Goal: Task Accomplishment & Management: Manage account settings

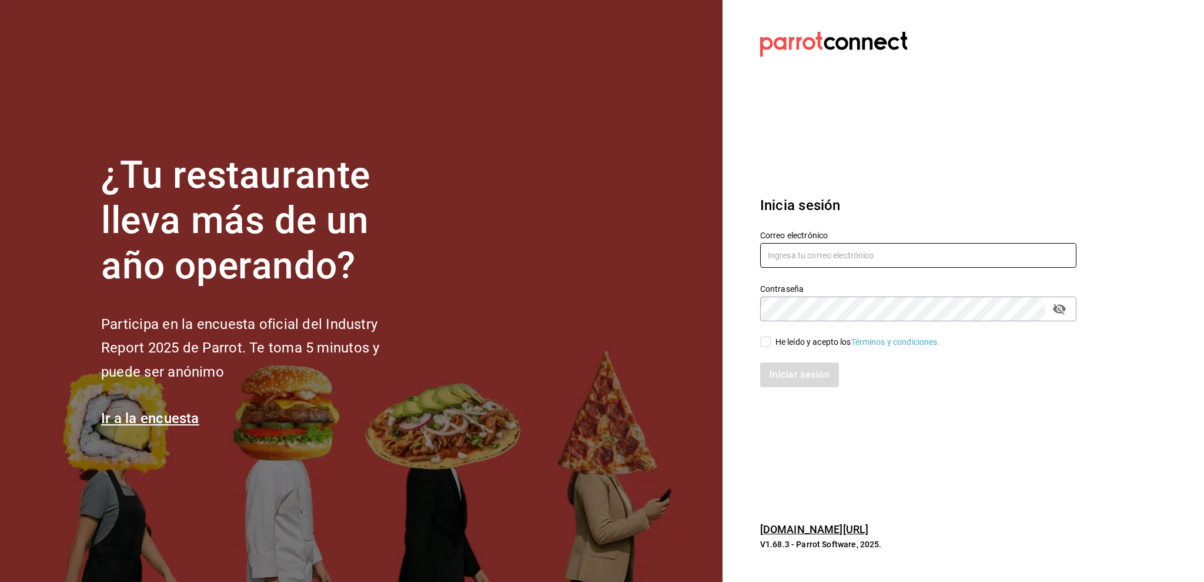
click at [836, 262] on input "text" at bounding box center [918, 255] width 316 height 25
type input "amalia@elhuaracheazteca.com"
click at [777, 342] on div "He leído y acepto los Términos y condiciones." at bounding box center [858, 342] width 165 height 12
click at [771, 342] on input "He leído y acepto los Términos y condiciones." at bounding box center [765, 341] width 11 height 11
checkbox input "true"
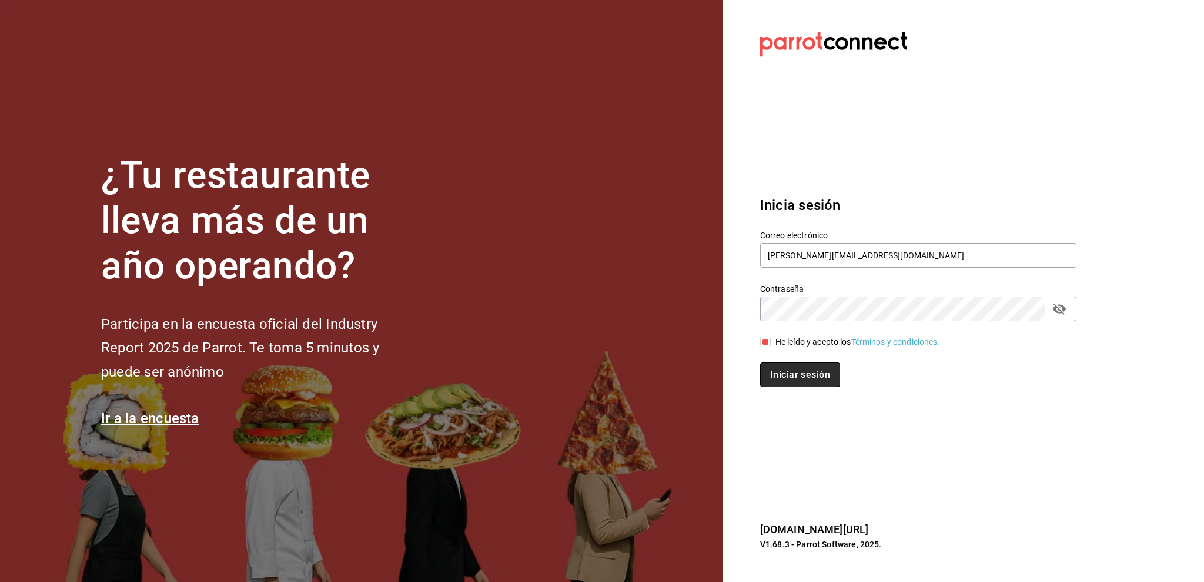
click at [796, 377] on button "Iniciar sesión" at bounding box center [800, 374] width 80 height 25
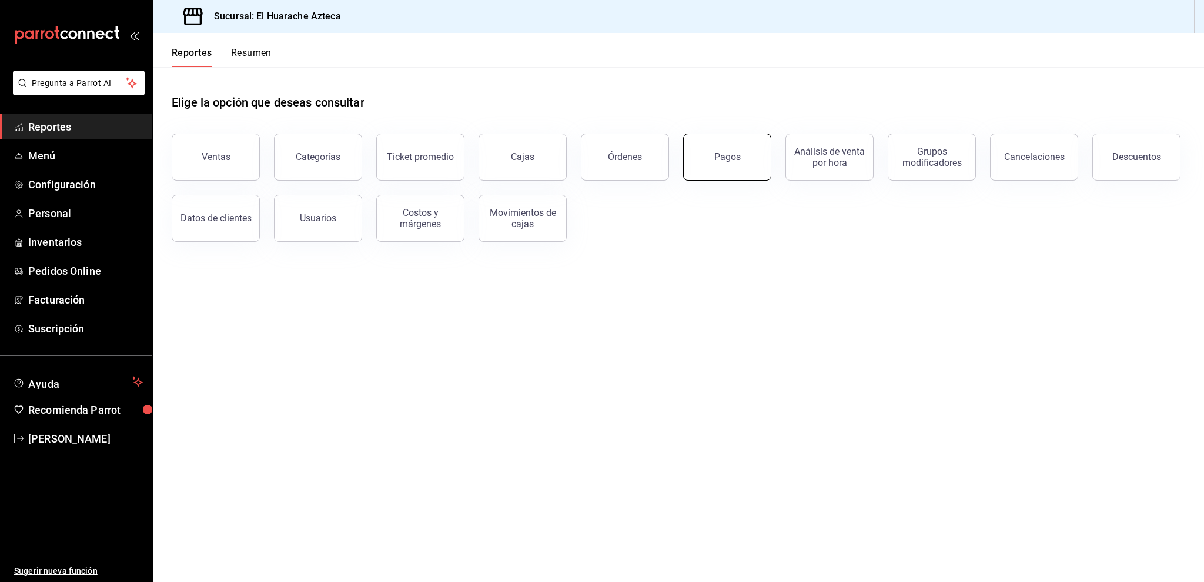
click at [727, 156] on div "Pagos" at bounding box center [727, 156] width 26 height 11
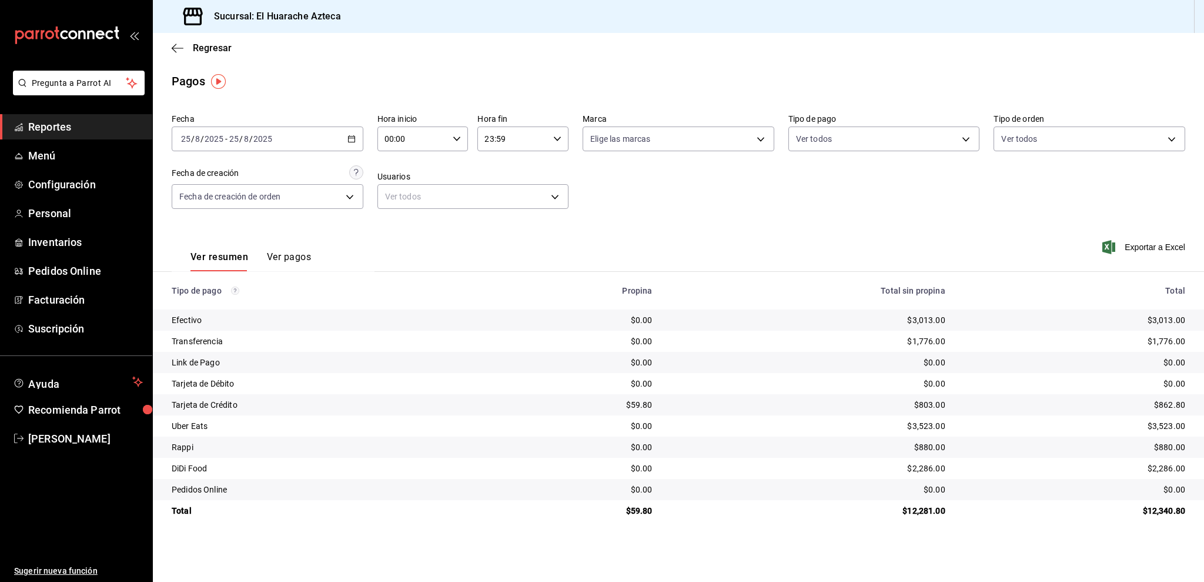
click at [55, 119] on span "Reportes" at bounding box center [85, 127] width 115 height 16
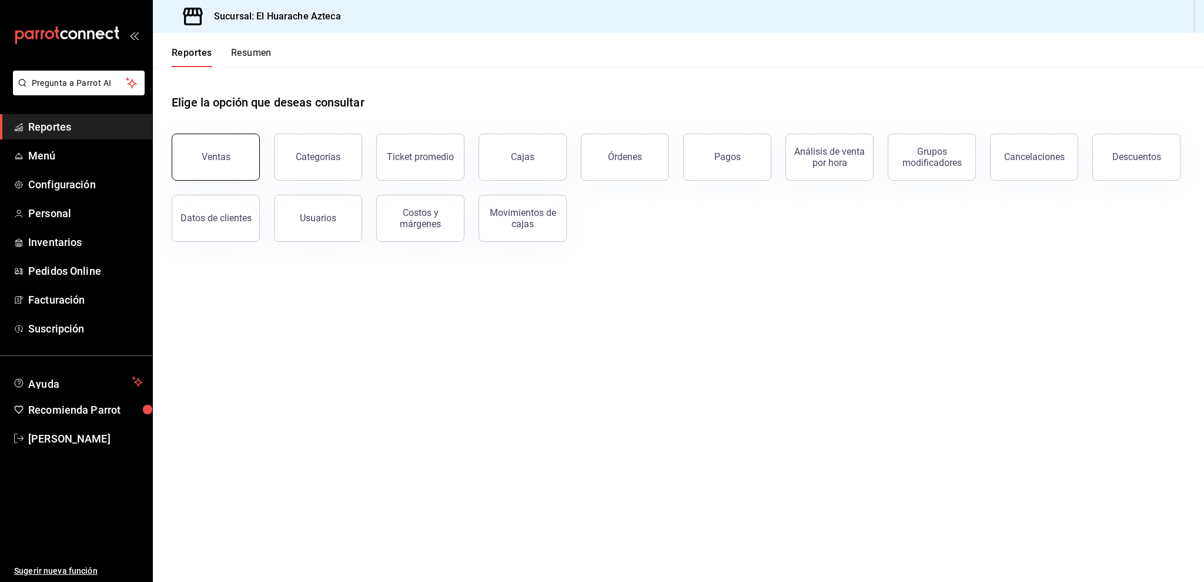
click at [215, 165] on button "Ventas" at bounding box center [216, 156] width 88 height 47
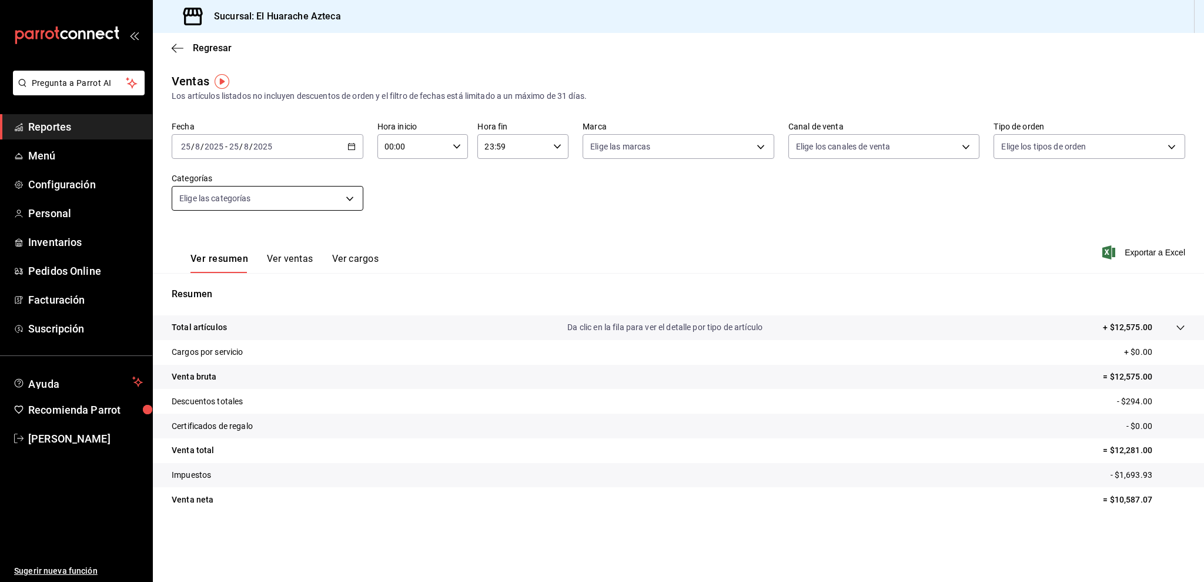
click at [212, 201] on body "Pregunta a Parrot AI Reportes Menú Configuración Personal Inventarios Pedidos O…" at bounding box center [602, 291] width 1204 height 582
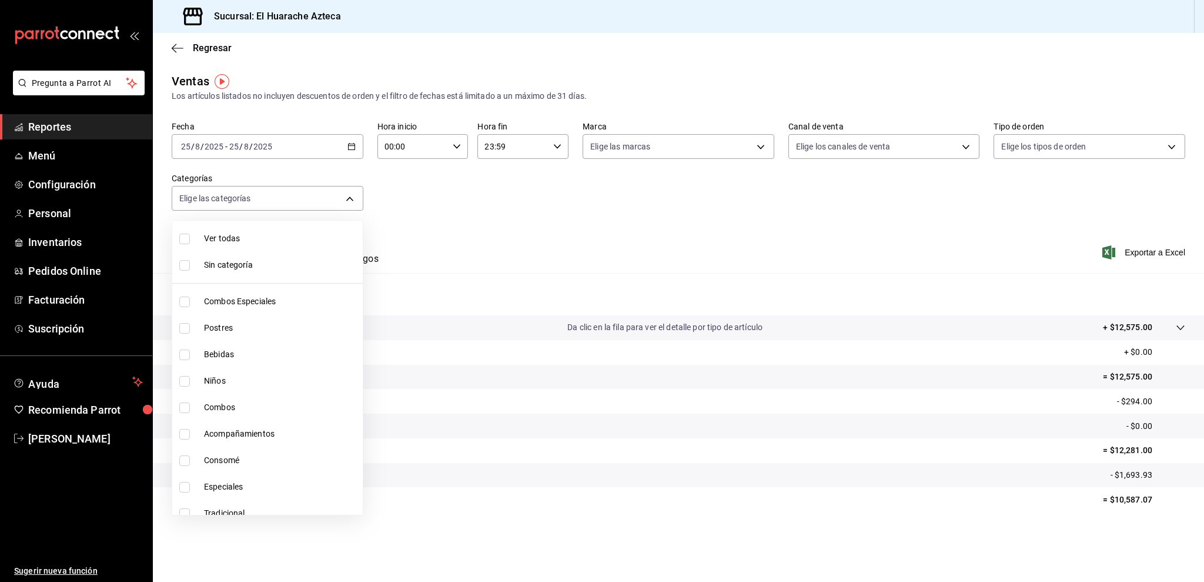
click at [252, 456] on span "Consomé" at bounding box center [281, 460] width 154 height 12
type input "53f55ae2-6285-460e-a8e1-99190fafff65"
checkbox input "true"
click at [505, 242] on div at bounding box center [602, 291] width 1204 height 582
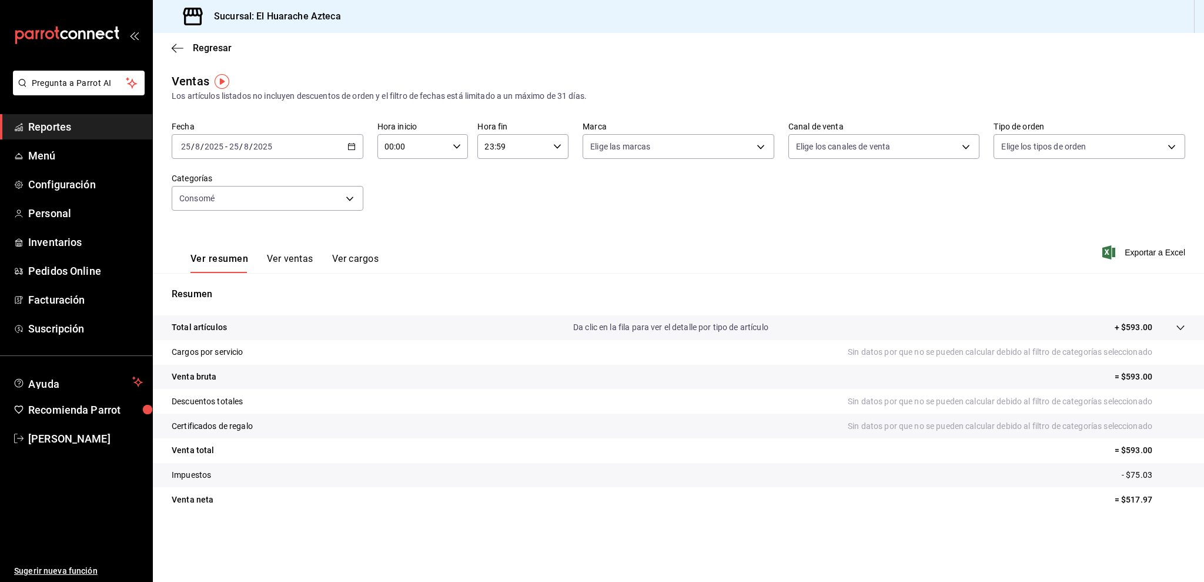
click at [281, 252] on div "Ver resumen Ver ventas Ver cargos" at bounding box center [275, 256] width 207 height 34
click at [288, 252] on div "Ver resumen Ver ventas Ver cargos" at bounding box center [275, 256] width 207 height 34
click at [288, 253] on button "Ver ventas" at bounding box center [290, 263] width 46 height 20
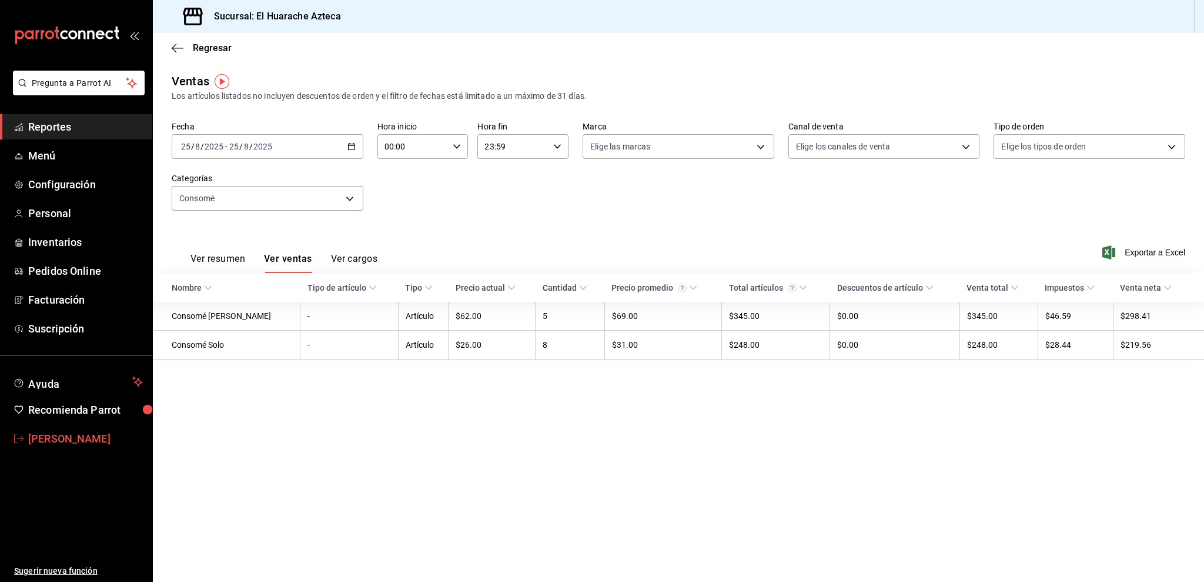
click at [31, 442] on span "[PERSON_NAME]" at bounding box center [85, 438] width 115 height 16
